Goal: Communication & Community: Connect with others

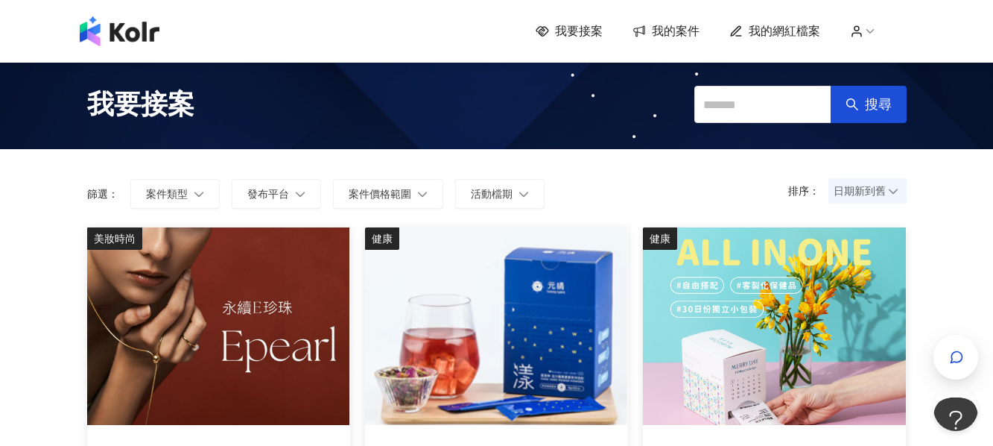
click at [643, 25] on icon at bounding box center [639, 31] width 15 height 14
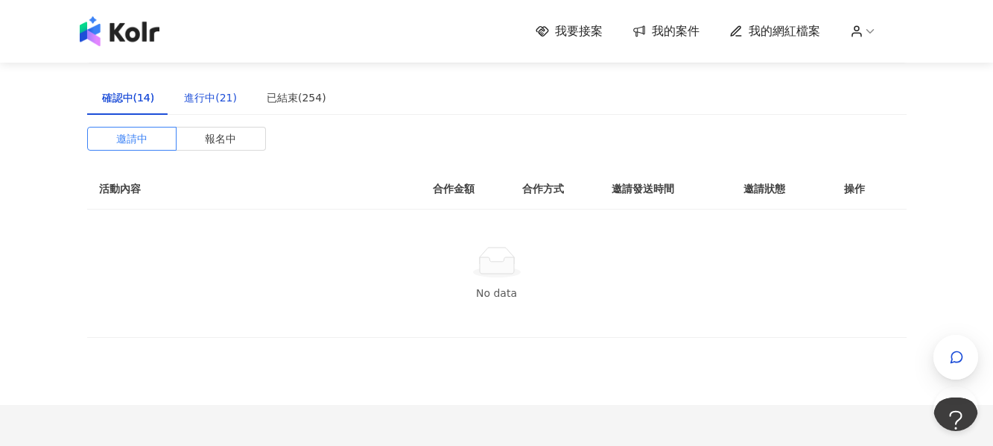
click at [218, 99] on div "進行中(21)" at bounding box center [210, 97] width 53 height 16
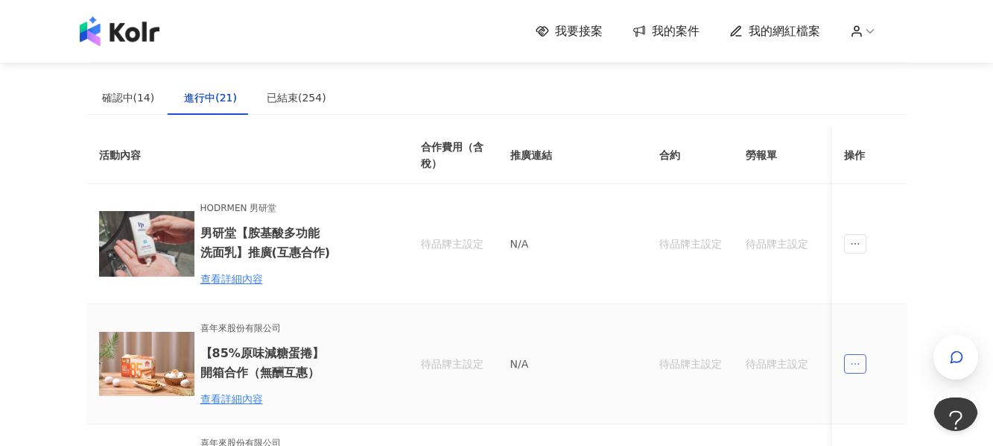
click at [853, 365] on icon "ellipsis" at bounding box center [855, 363] width 10 height 10
click at [881, 337] on div "傳訊" at bounding box center [882, 333] width 52 height 16
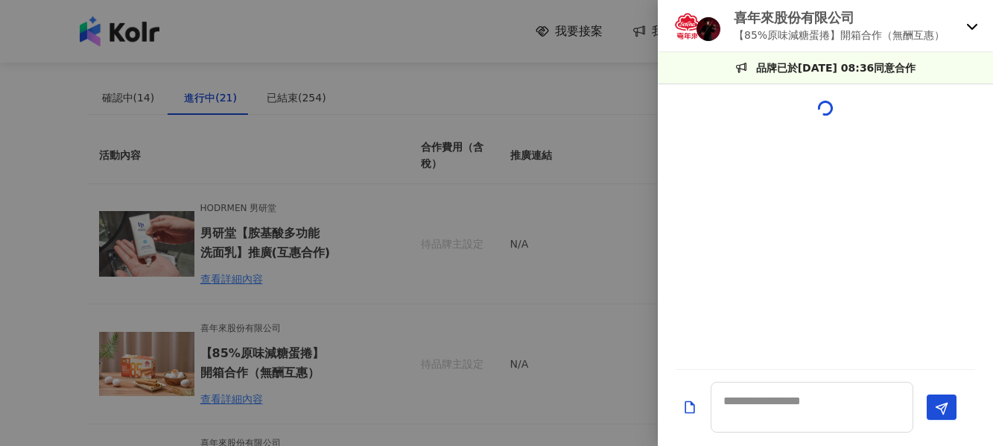
scroll to position [1528, 0]
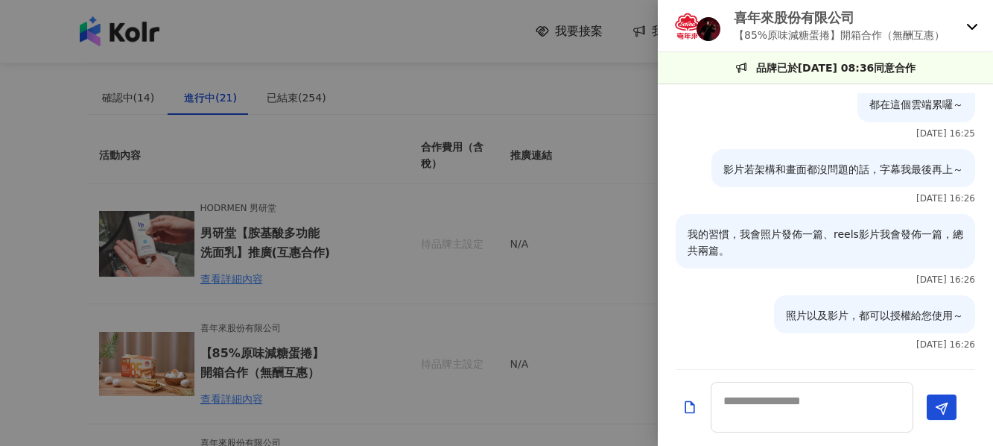
click at [566, 346] on div at bounding box center [496, 223] width 993 height 446
